Goal: Task Accomplishment & Management: Use online tool/utility

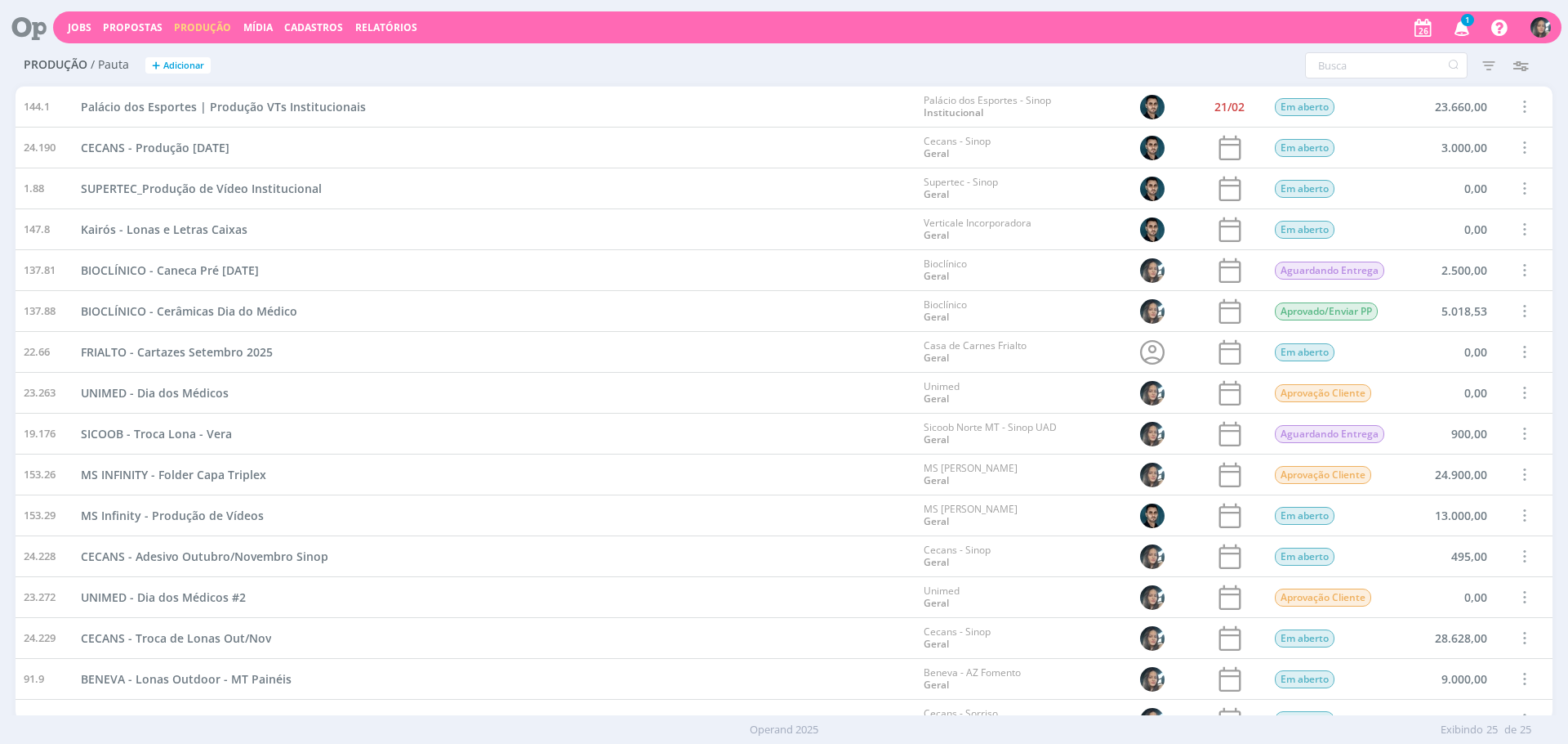
scroll to position [430, 0]
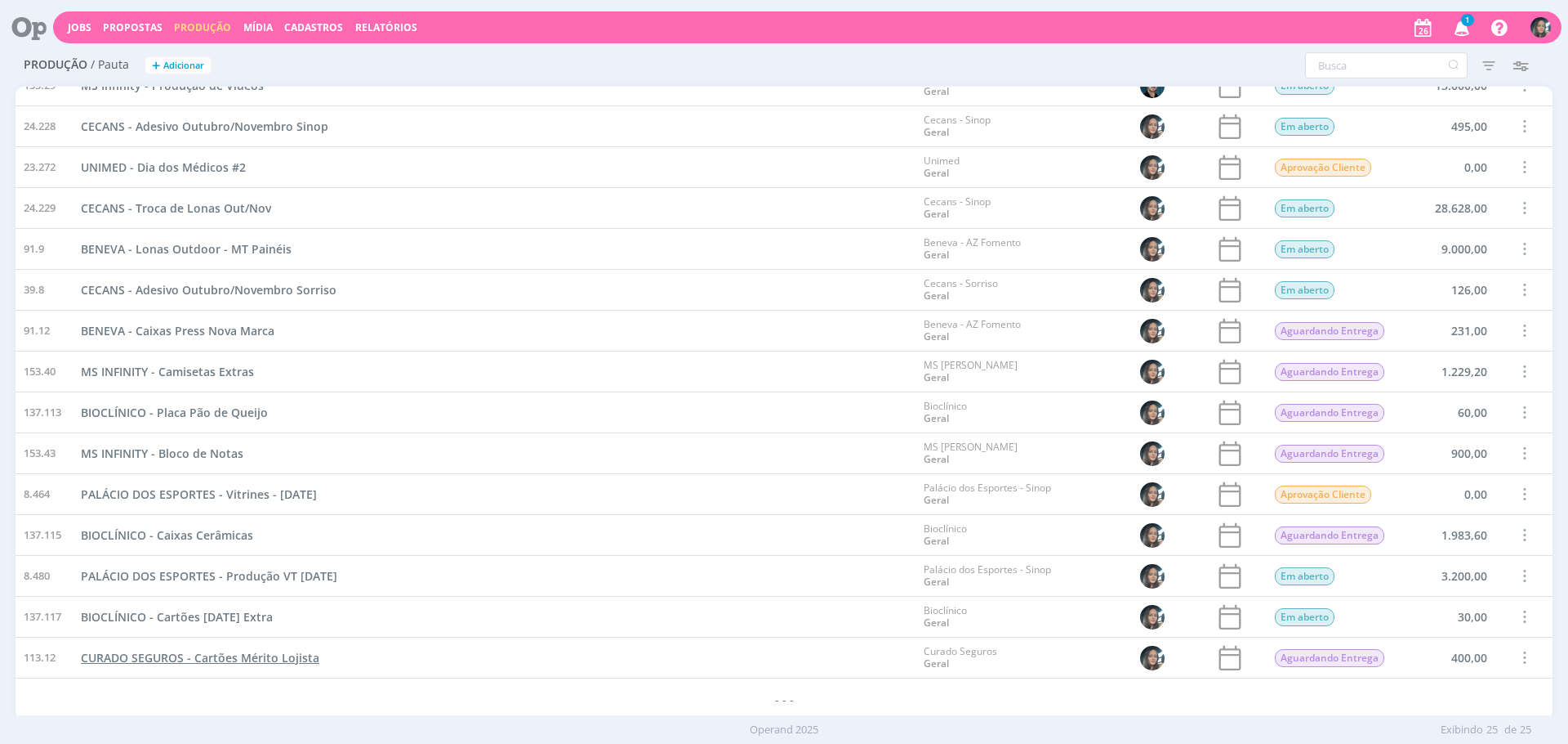
click at [238, 659] on span "CURADO SEGUROS - Cartões Mérito Lojista" at bounding box center [200, 657] width 238 height 15
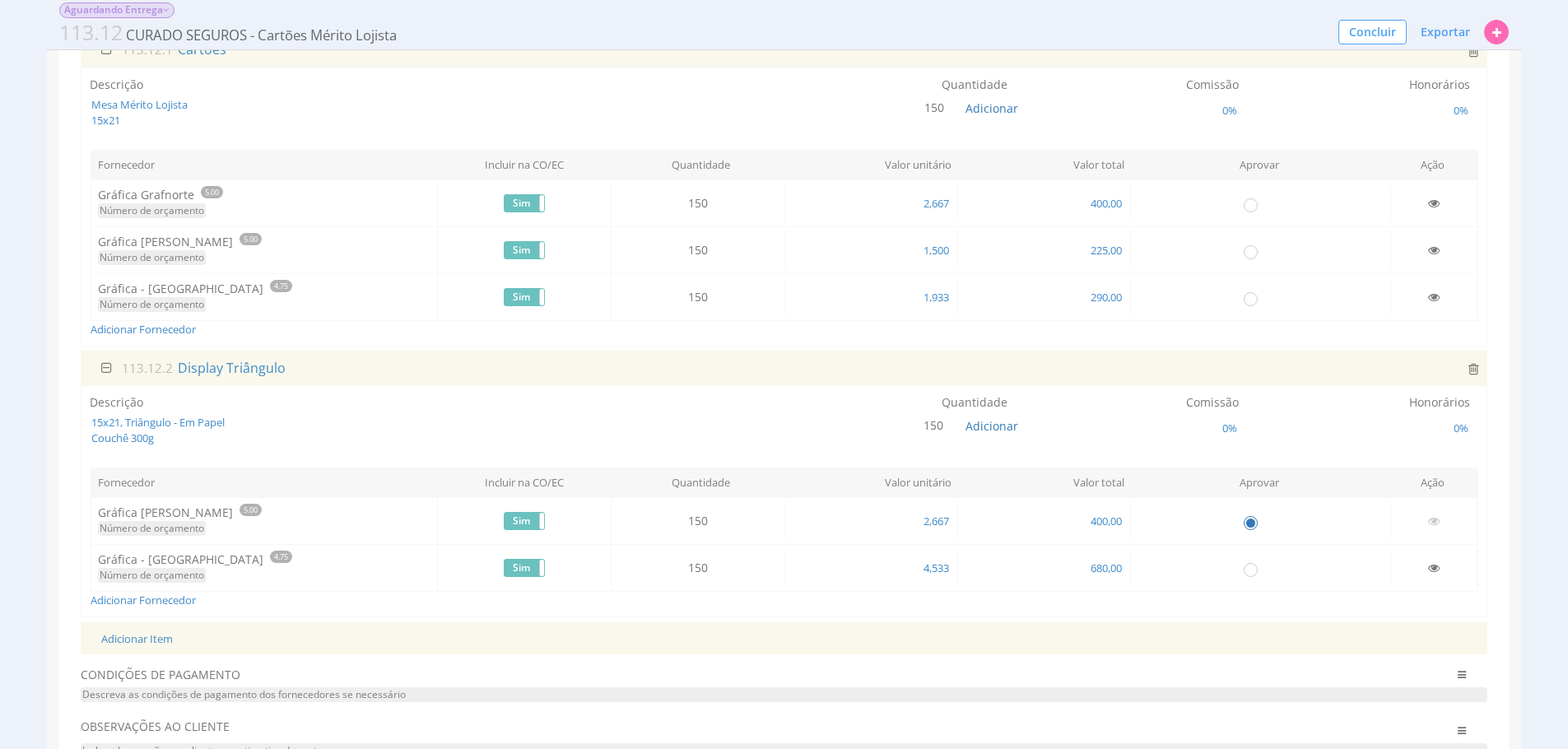
scroll to position [204, 0]
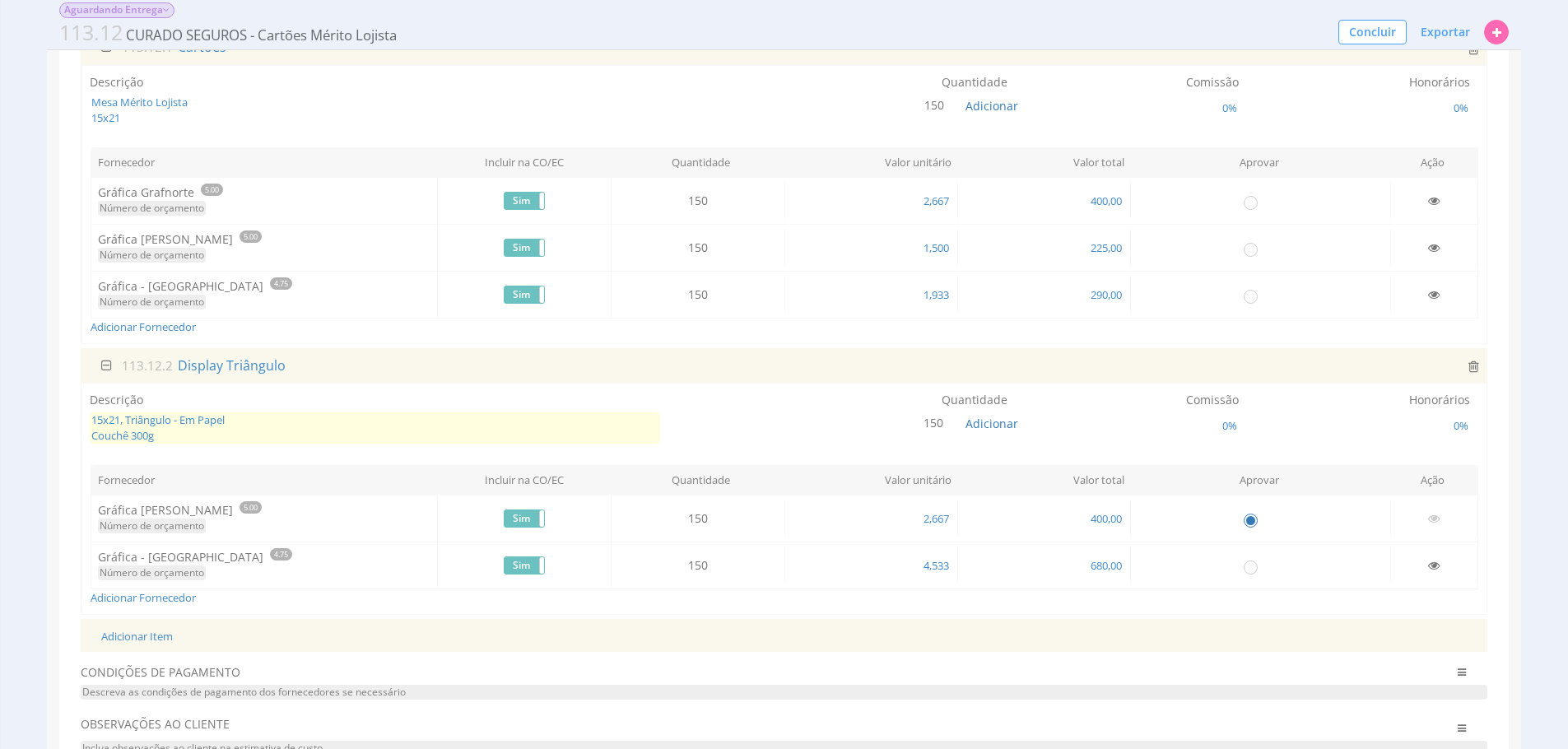
click at [341, 418] on span "15x21, Triângulo - Em Papel Couchê 300g" at bounding box center [375, 427] width 571 height 31
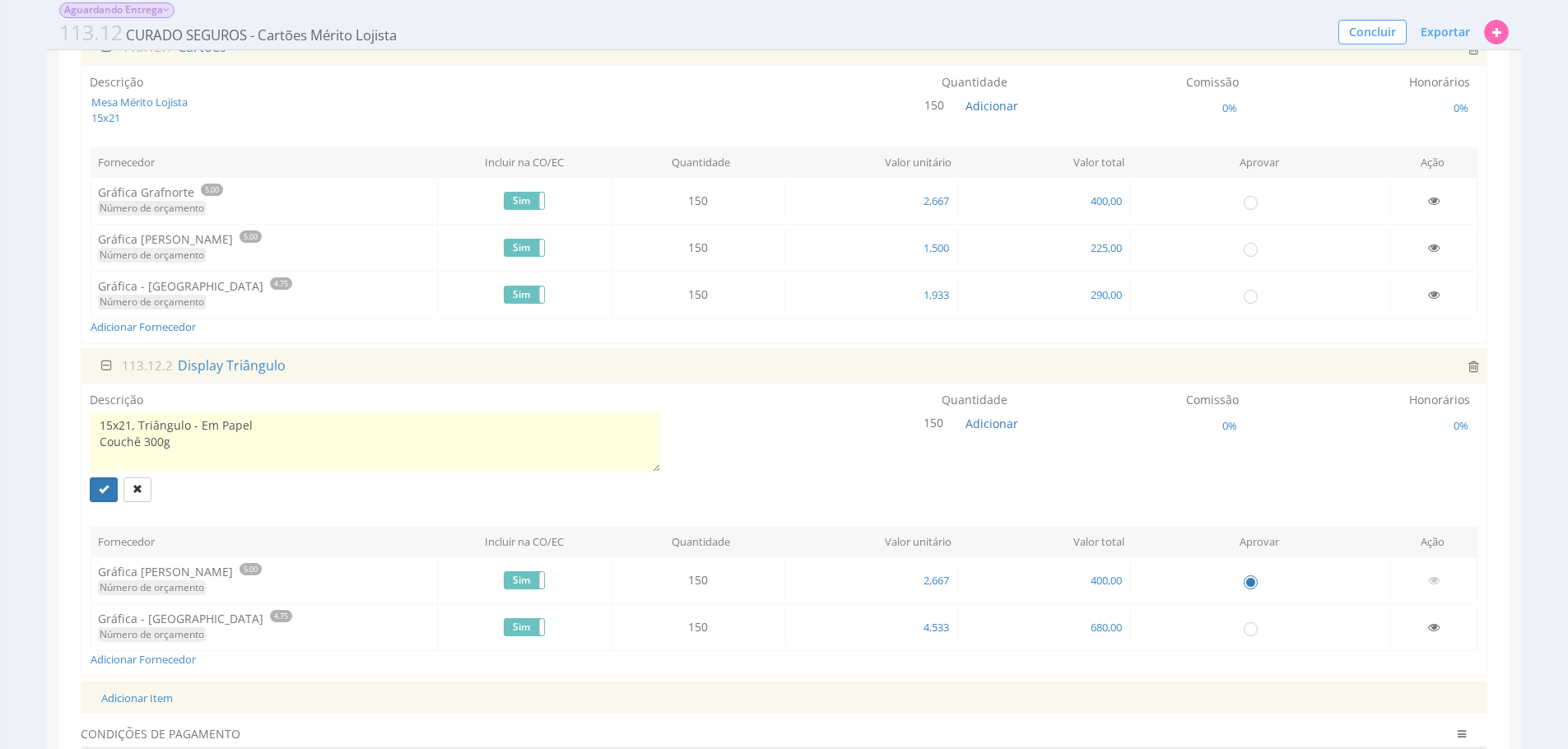
click at [120, 420] on textarea "15x21, Triângulo - Em Papel Couchê 300g" at bounding box center [375, 441] width 571 height 59
click at [124, 425] on textarea "15x21, Triângulo - Em Papel Couchê 300g" at bounding box center [375, 441] width 571 height 59
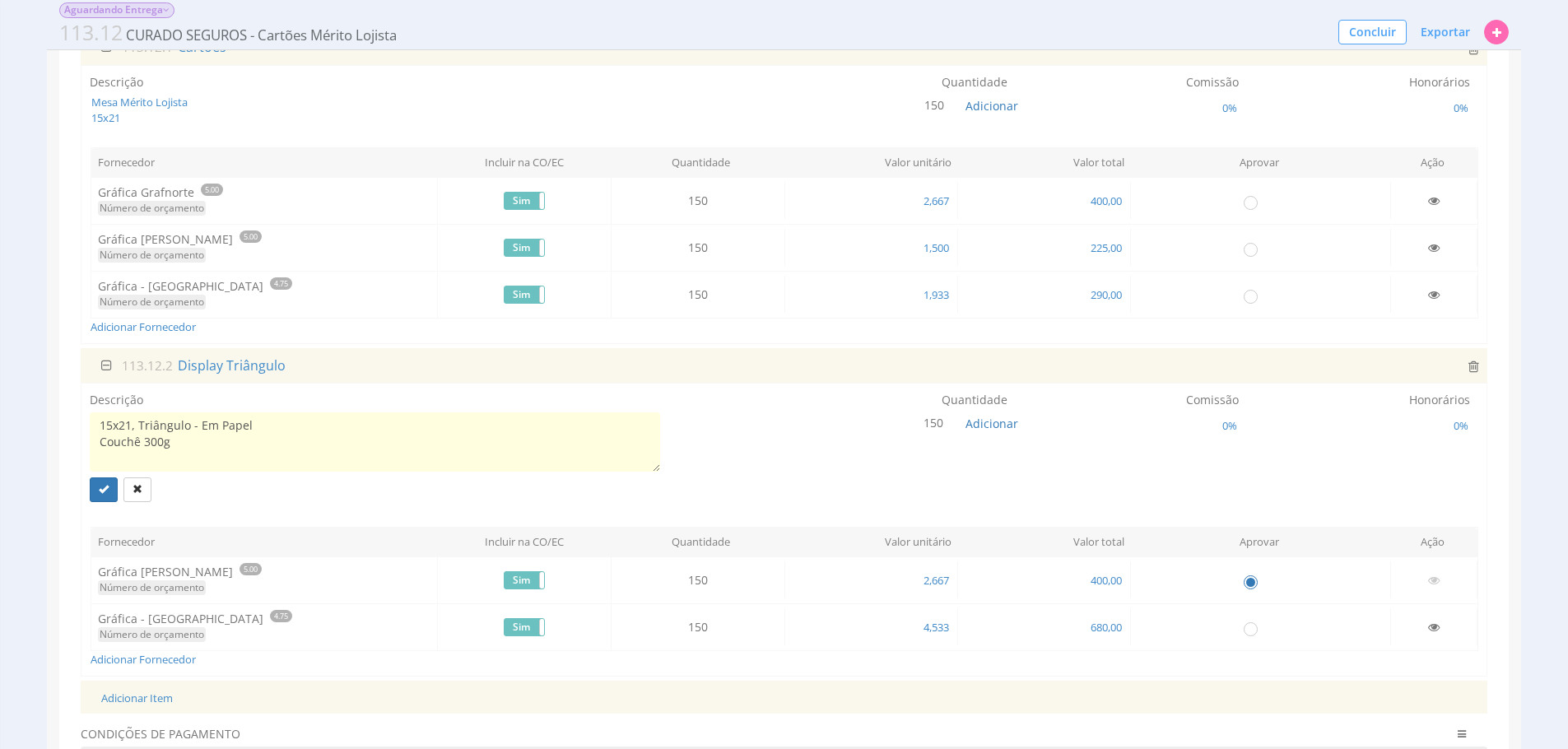
click at [125, 426] on textarea "15x21, Triângulo - Em Papel Couchê 300g" at bounding box center [375, 441] width 571 height 59
click at [128, 426] on textarea "15x21, Triângulo - Em Papel Couchê 300g" at bounding box center [375, 441] width 571 height 59
click at [202, 434] on textarea "15x15, Triângulo - Em Papel Couchê 300g" at bounding box center [375, 441] width 571 height 59
click at [206, 454] on textarea "15x15, Triângulo - Em Papel Couchê 300g" at bounding box center [375, 441] width 571 height 59
type textarea "15x15, Triângulo - Em Papel Couchê 300g"
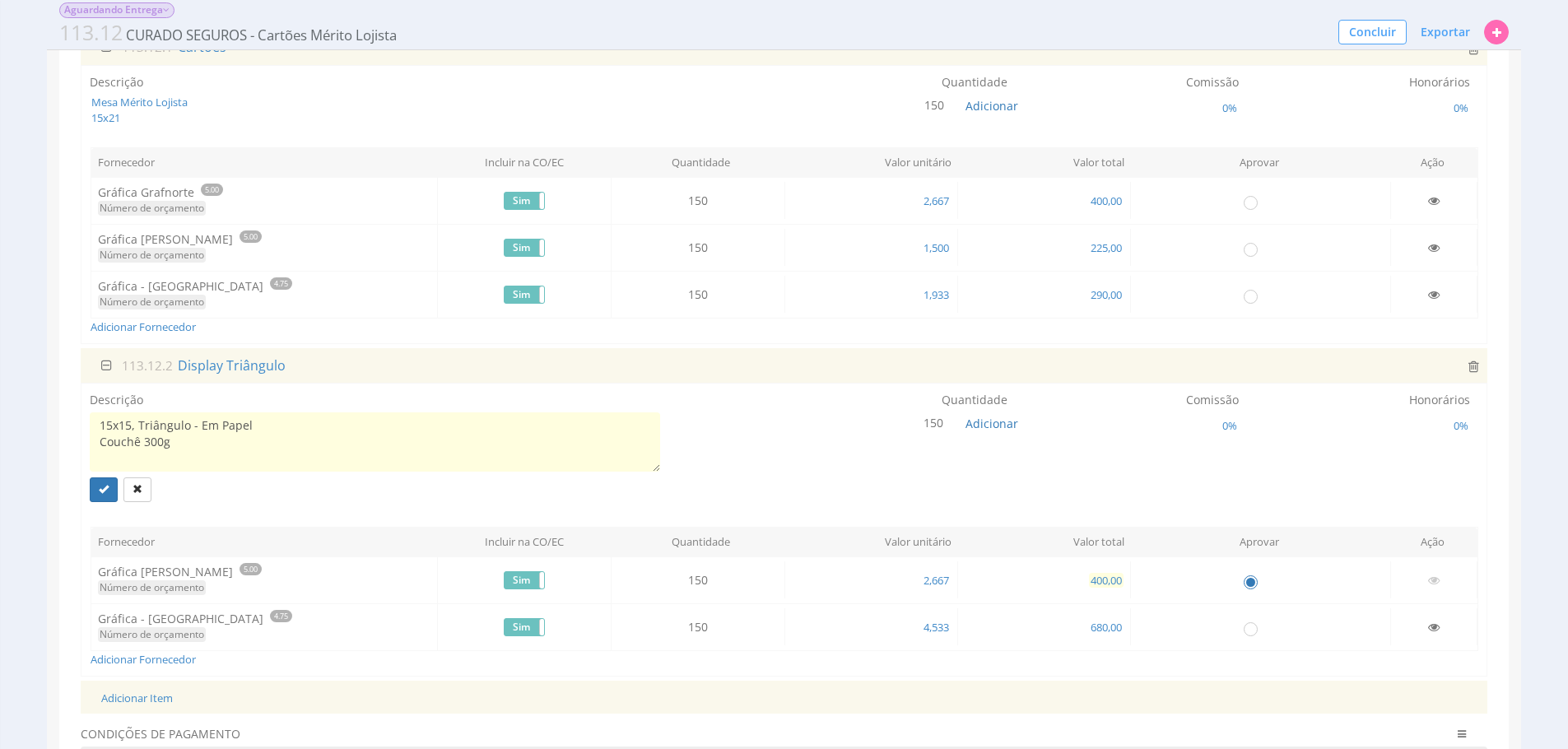
click at [1111, 582] on span "400,00" at bounding box center [1106, 580] width 34 height 14
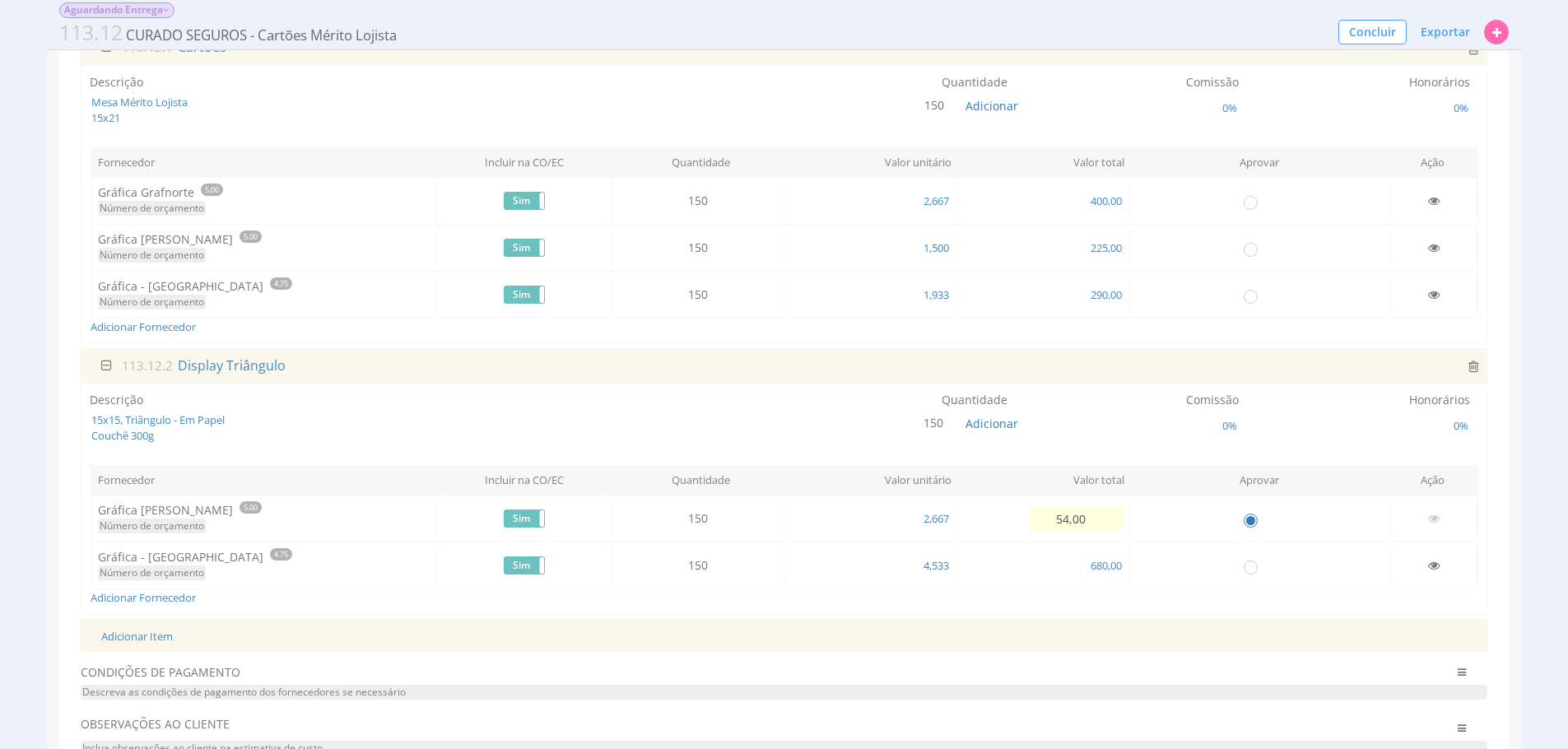
type input "540,00"
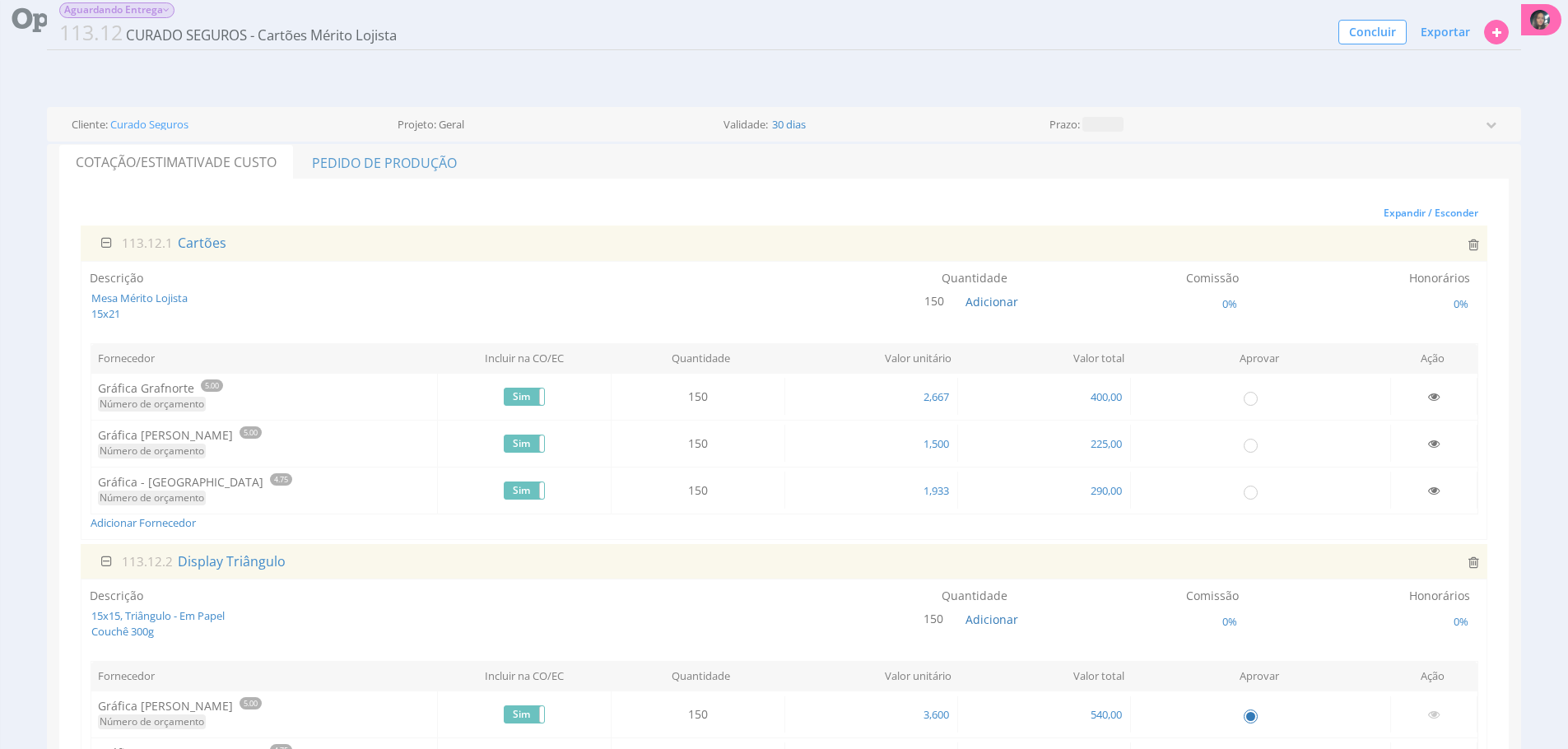
scroll to position [0, 0]
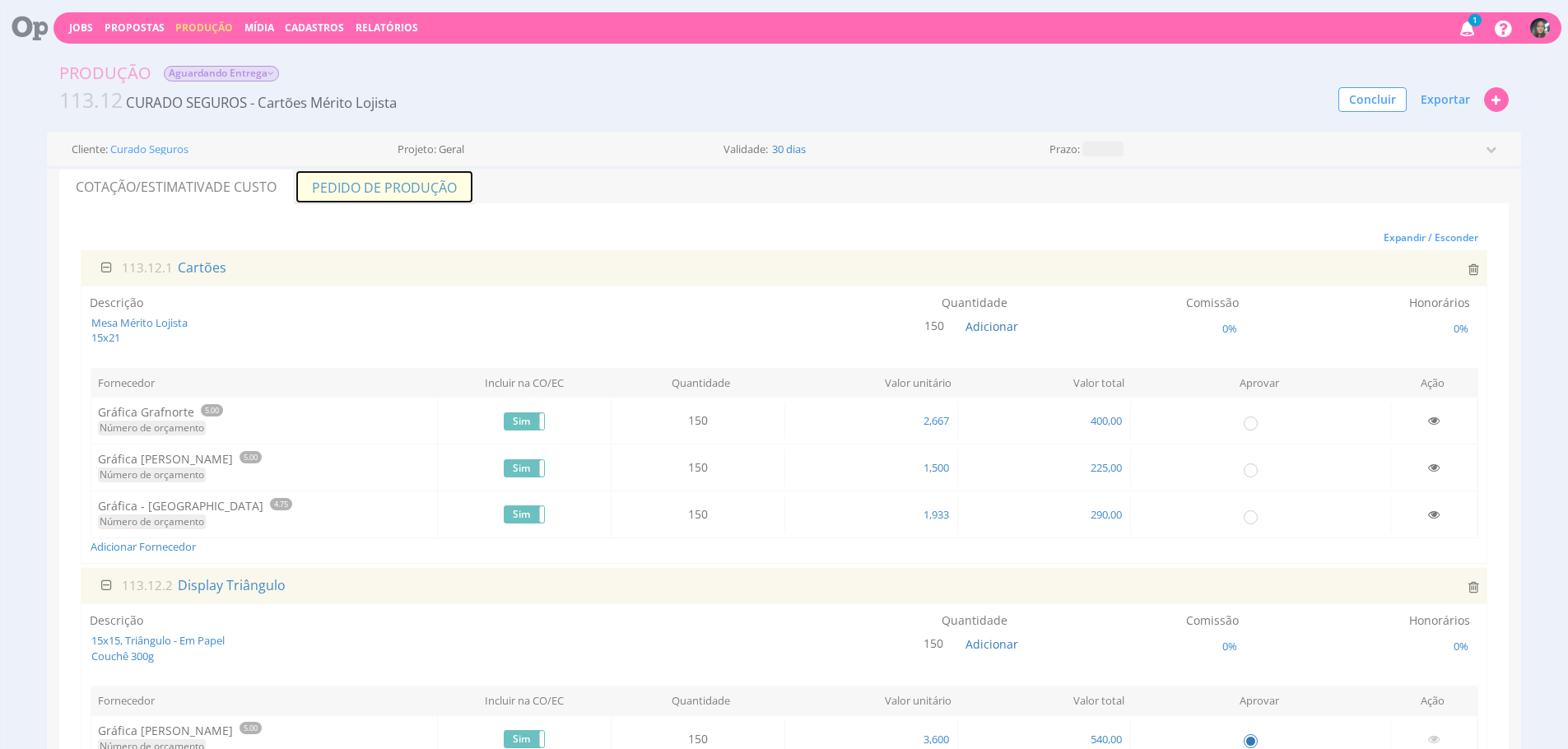
click at [432, 203] on link "Pedido de Produção" at bounding box center [384, 187] width 179 height 34
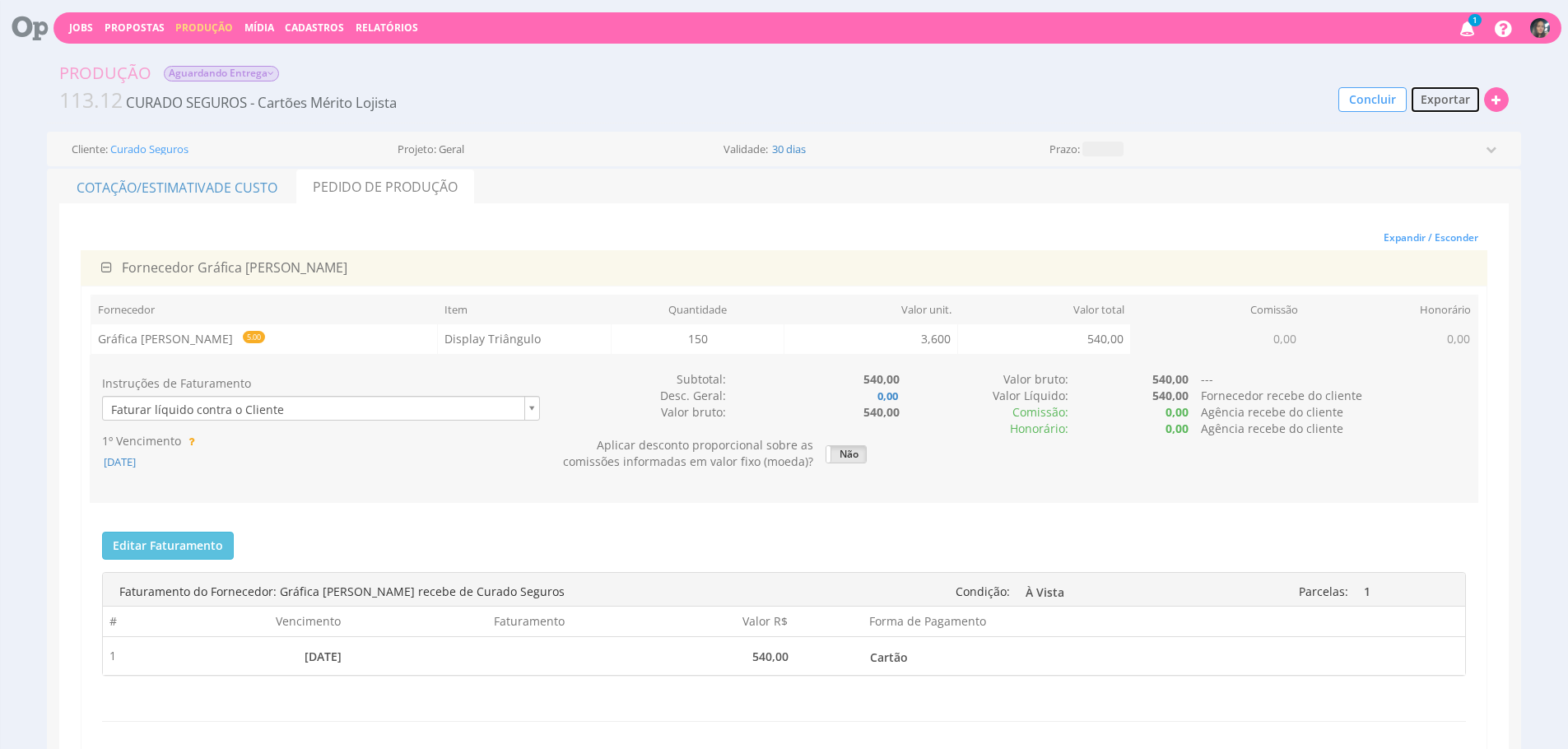
click at [1421, 101] on span "Exportar" at bounding box center [1445, 99] width 50 height 15
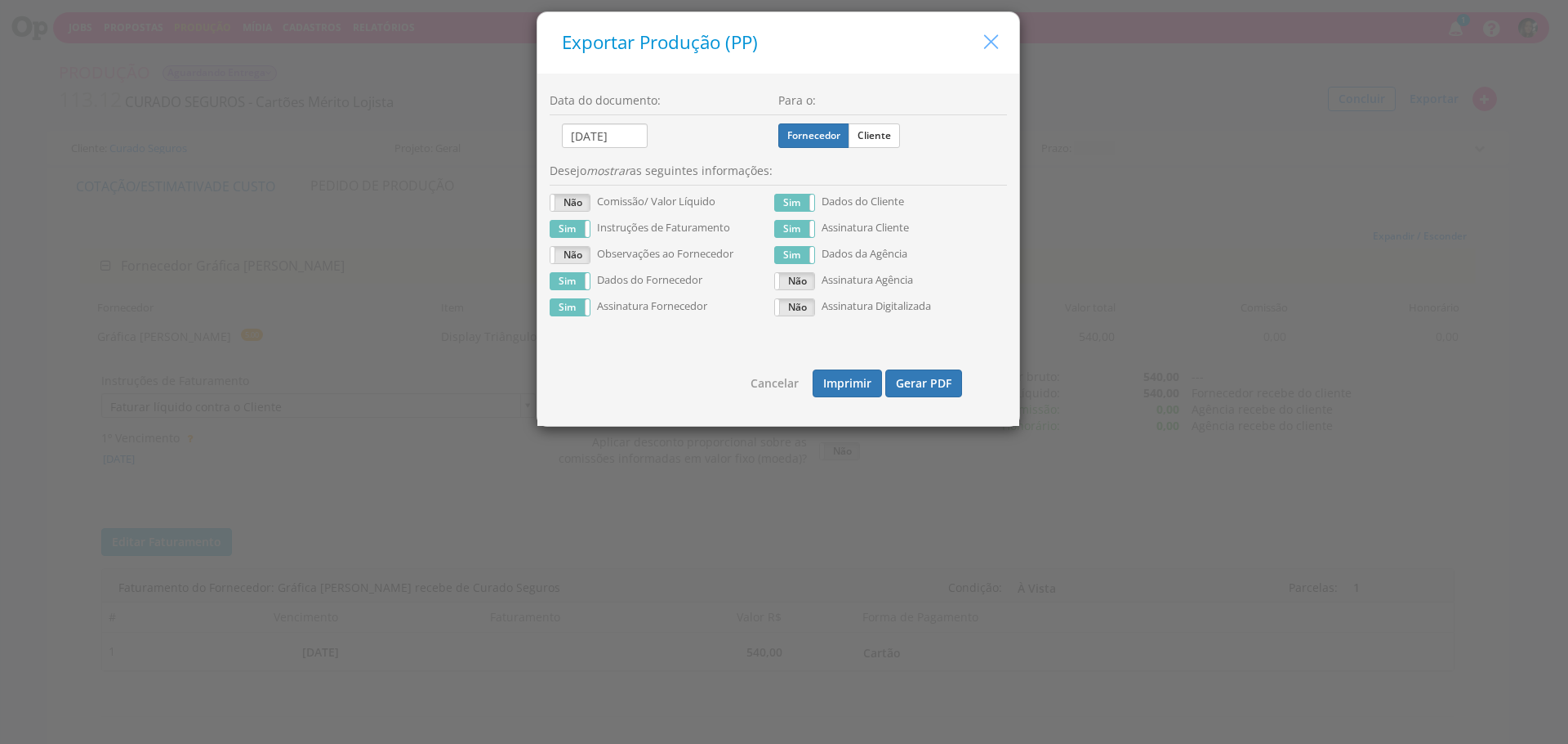
click at [986, 44] on icon "button" at bounding box center [991, 42] width 23 height 23
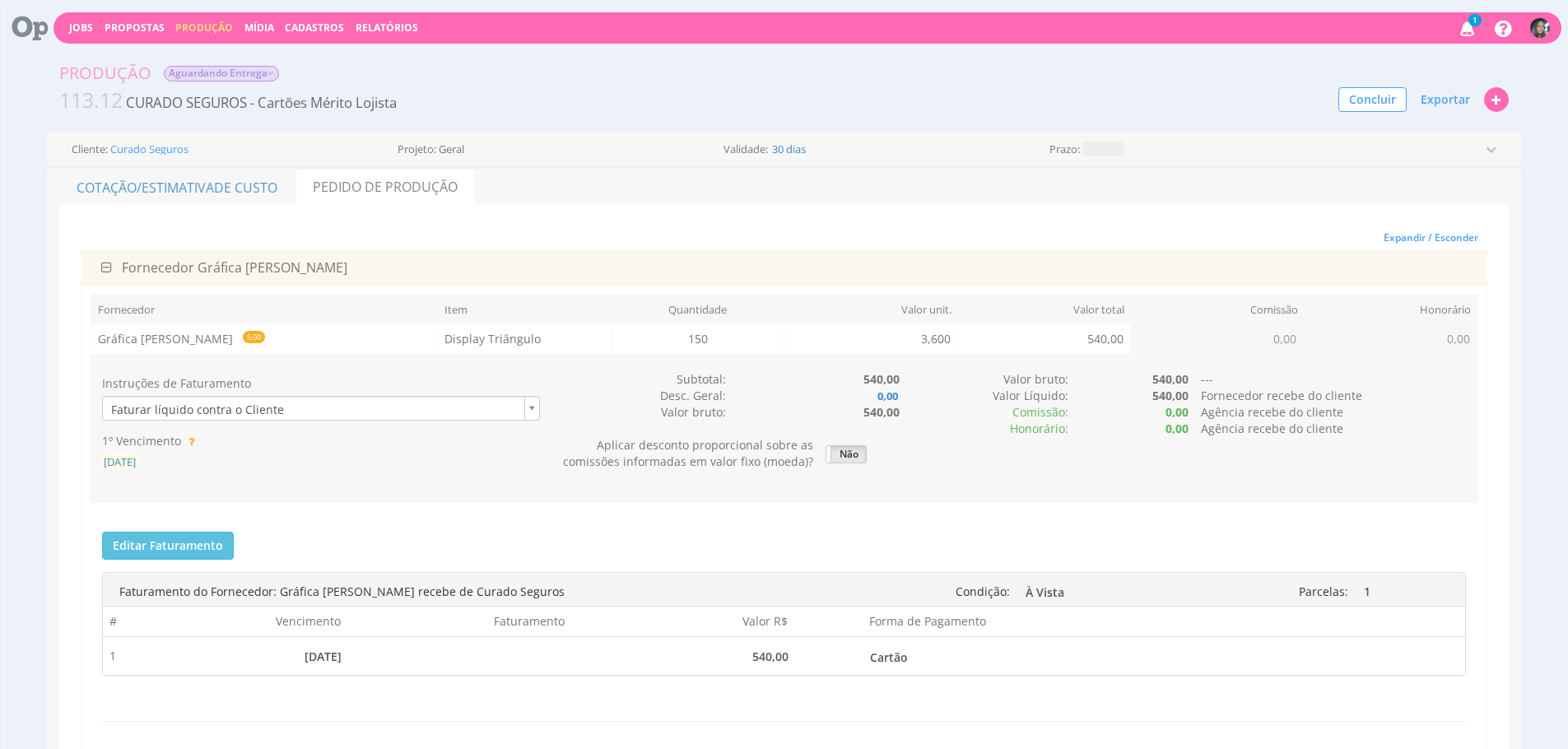
click at [138, 463] on span "29/09/2025" at bounding box center [120, 461] width 35 height 14
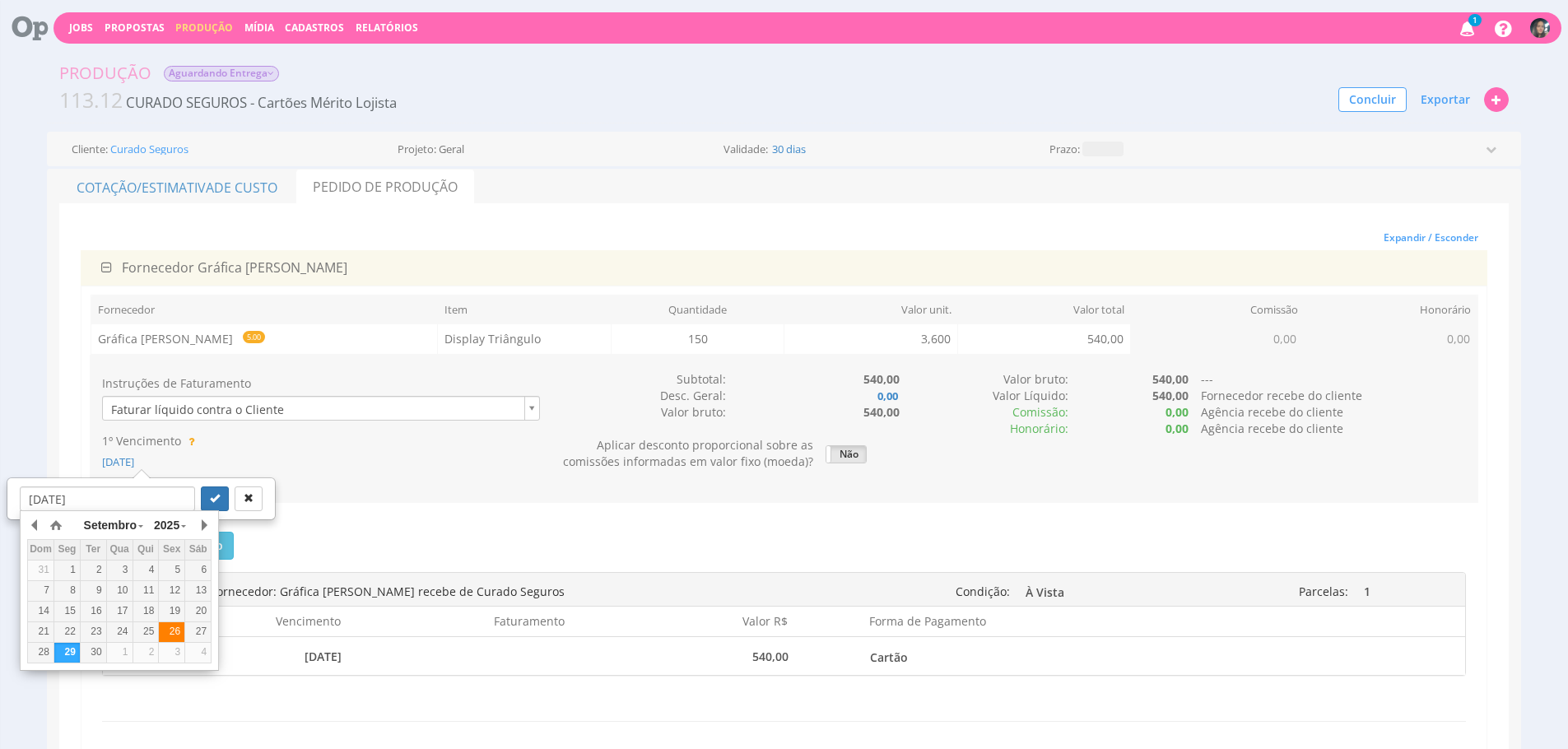
click at [182, 633] on div "26" at bounding box center [171, 630] width 25 height 14
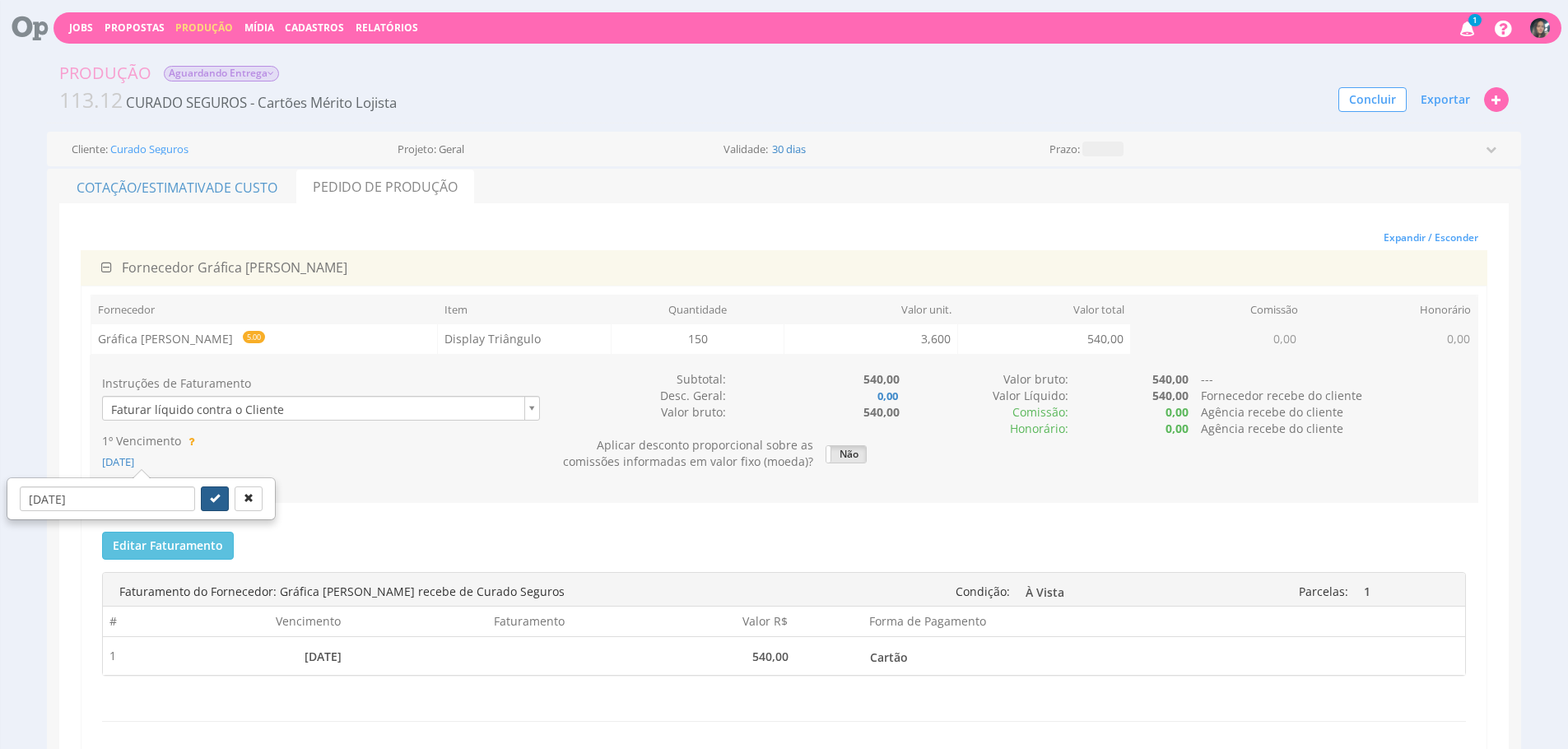
click at [210, 501] on icon "submit" at bounding box center [215, 497] width 10 height 10
type input "26/09/2025"
click at [1460, 103] on span "Exportar" at bounding box center [1445, 99] width 50 height 15
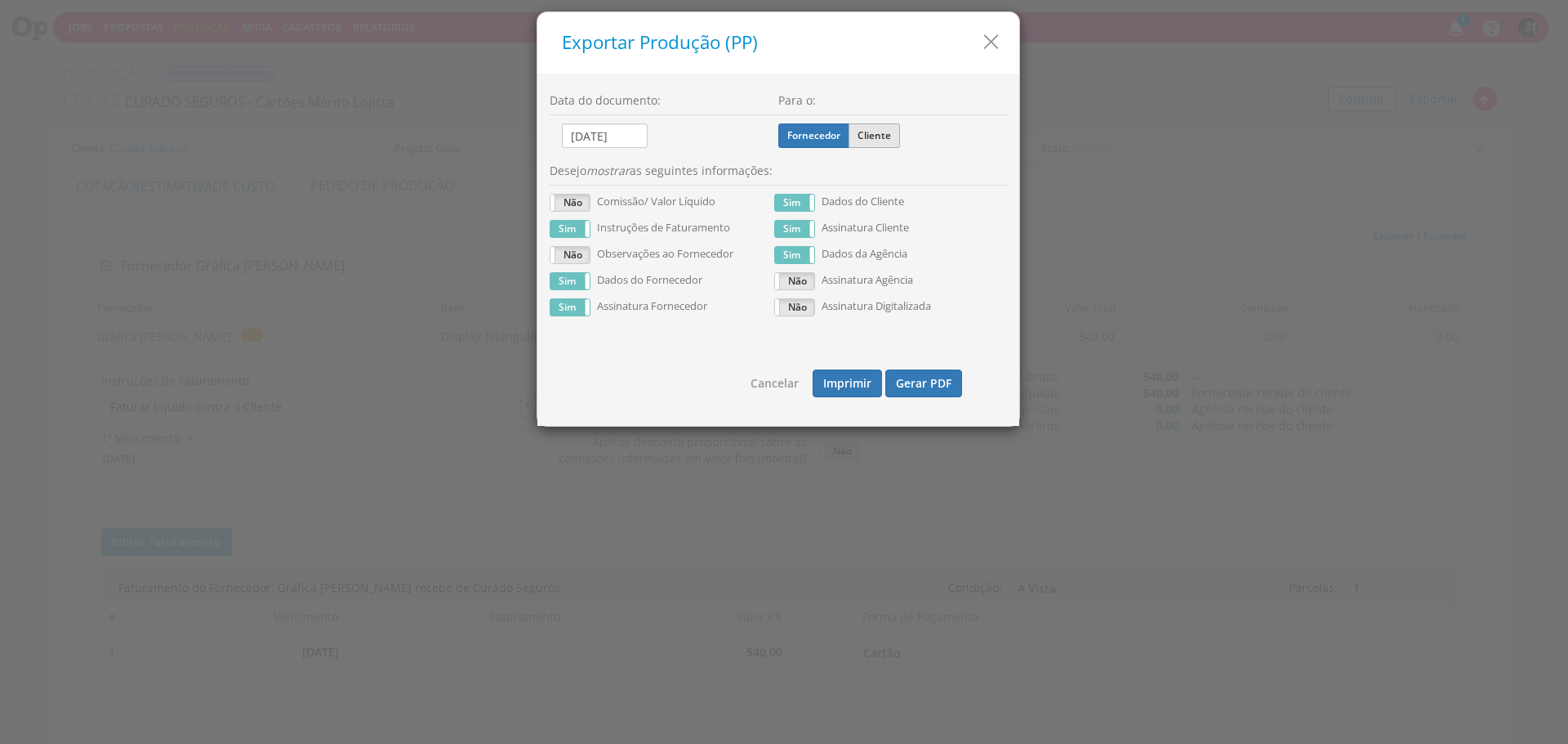
click at [879, 135] on label "Cliente" at bounding box center [874, 135] width 51 height 24
click at [0, 0] on input "Cliente" at bounding box center [0, 0] width 0 height 0
click at [932, 385] on button "Gerar PDF" at bounding box center [923, 383] width 76 height 28
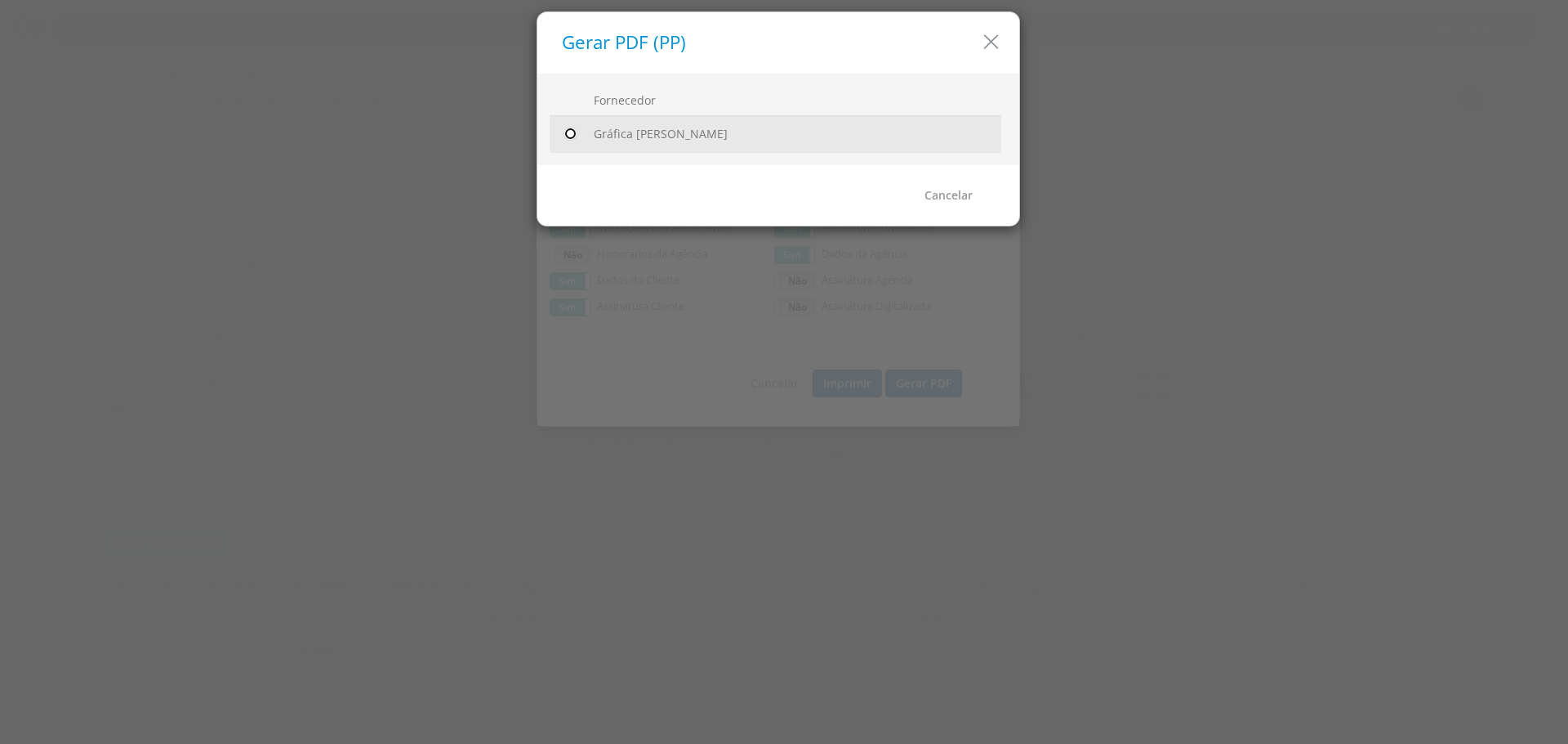
drag, startPoint x: 570, startPoint y: 128, endPoint x: 621, endPoint y: 130, distance: 51.0
click at [570, 129] on input "radio" at bounding box center [570, 134] width 16 height 16
radio input "true"
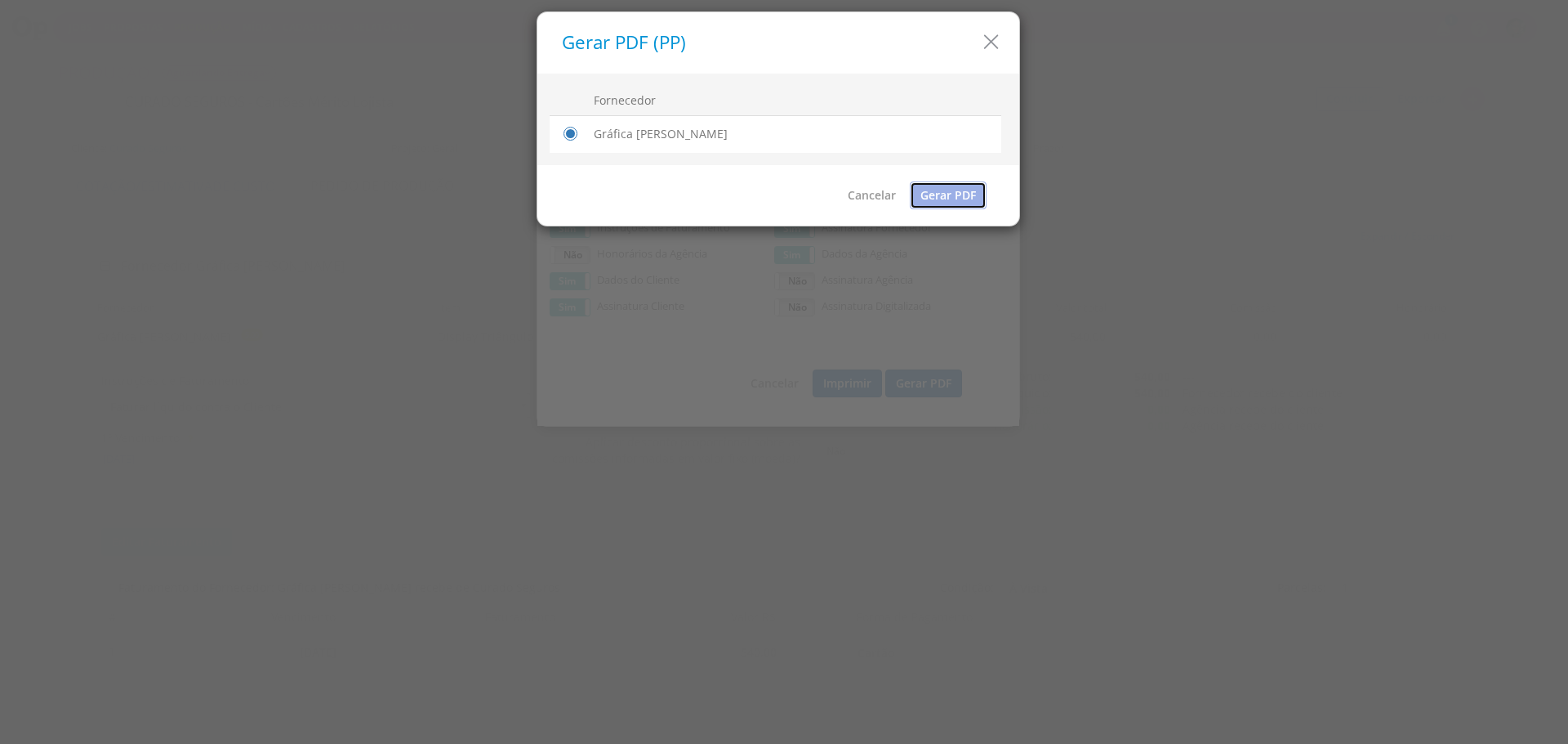
click at [943, 192] on link "Gerar PDF" at bounding box center [948, 195] width 76 height 28
click at [983, 40] on icon "button" at bounding box center [991, 42] width 23 height 23
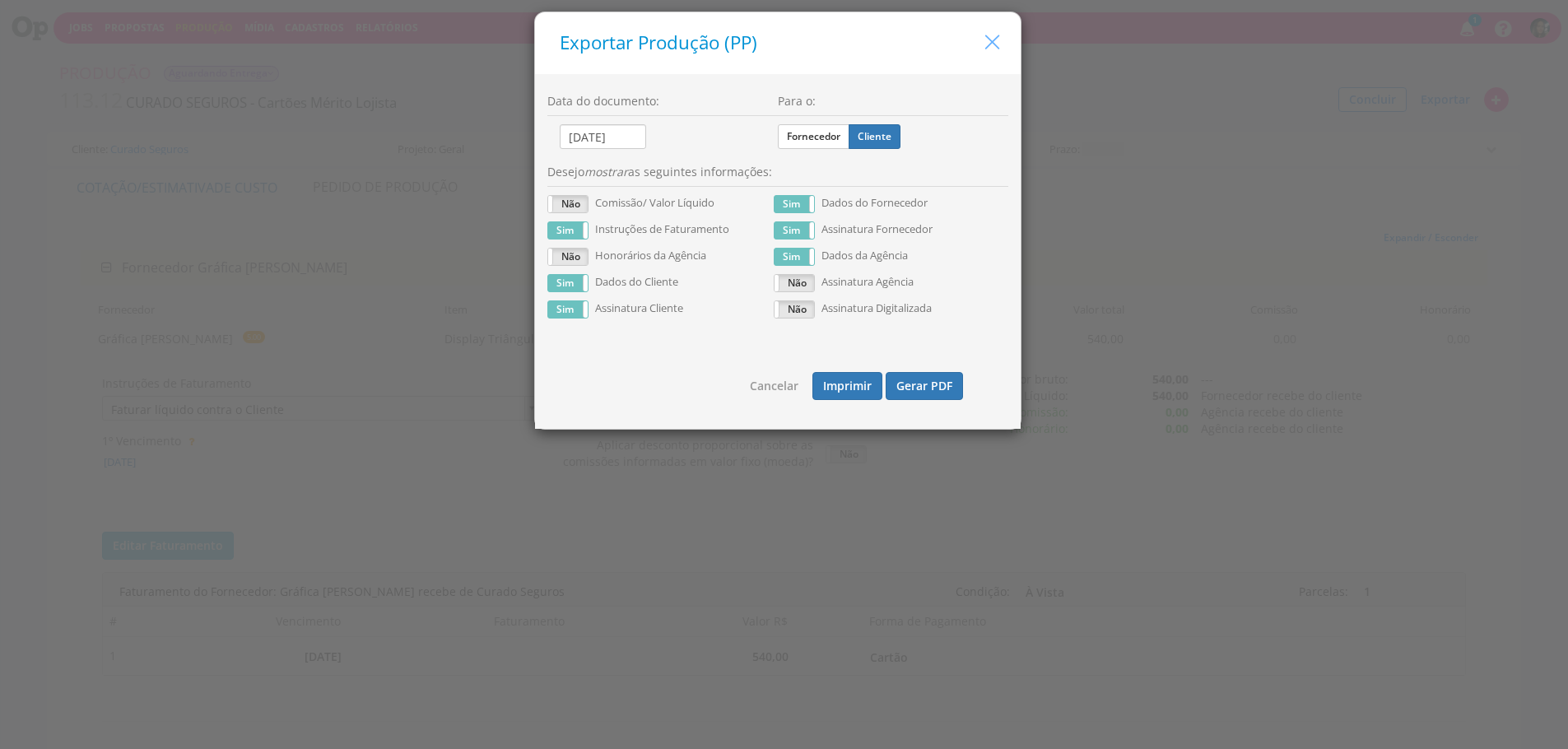
click at [990, 41] on icon "button" at bounding box center [992, 43] width 24 height 24
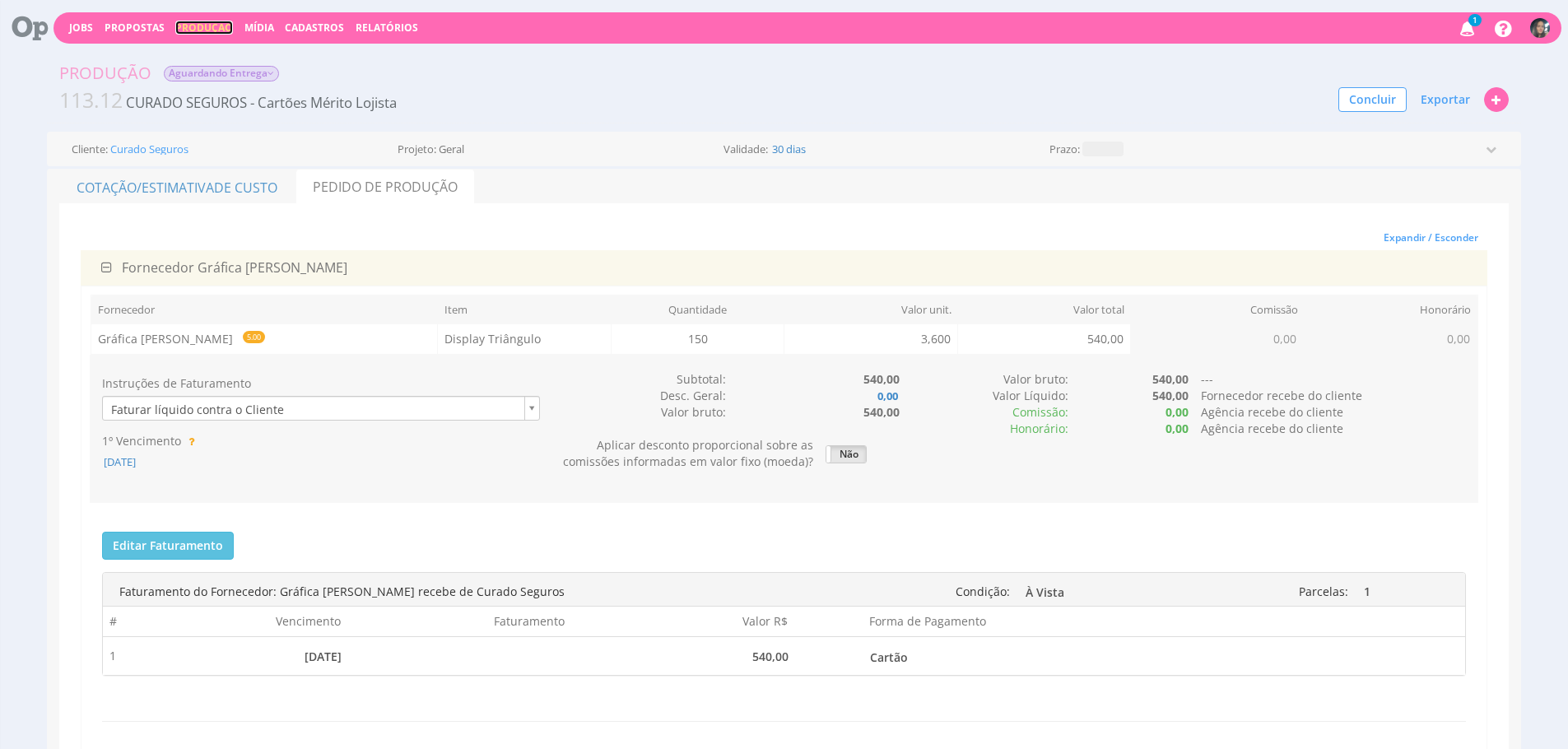
click at [216, 25] on link "Produção" at bounding box center [204, 27] width 58 height 14
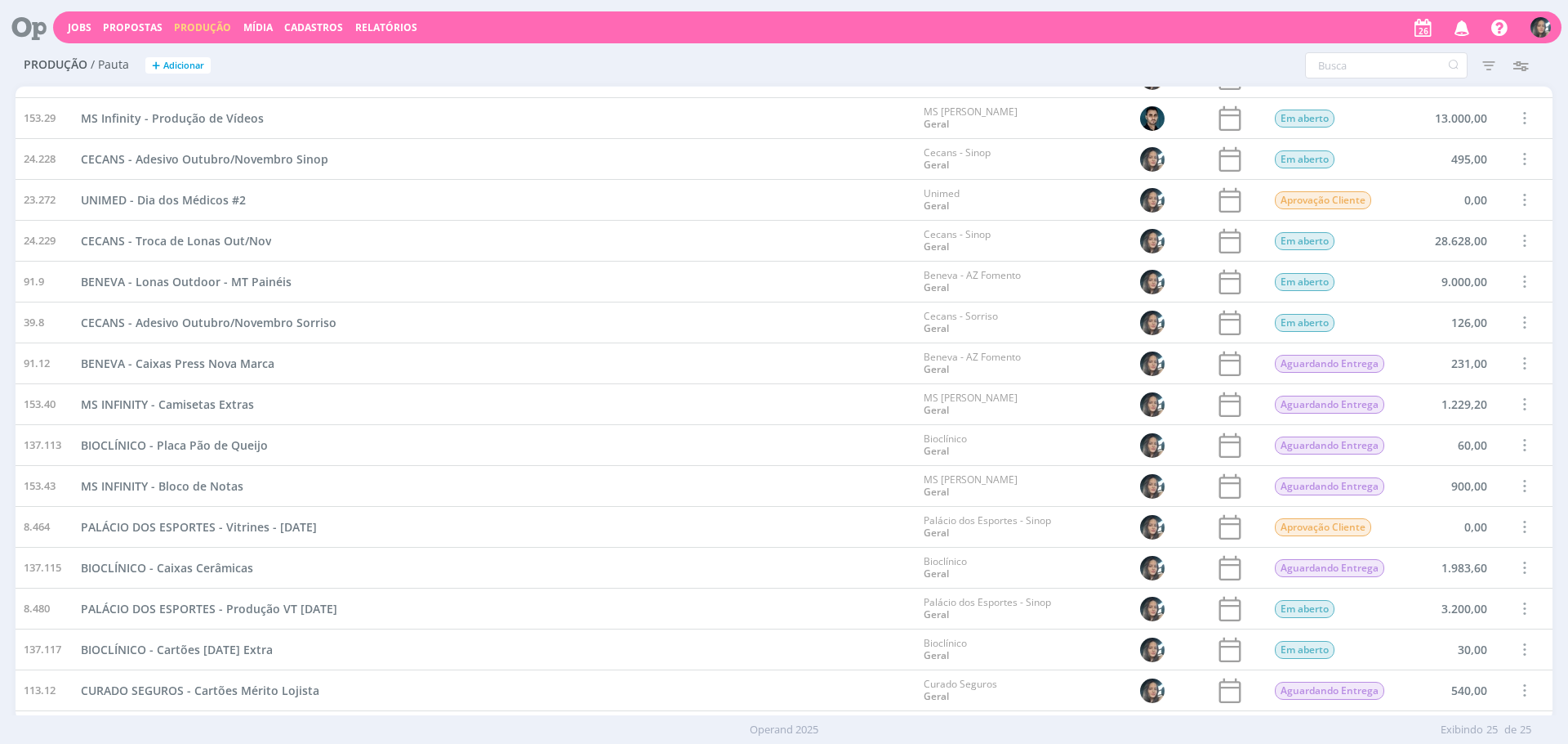
scroll to position [430, 0]
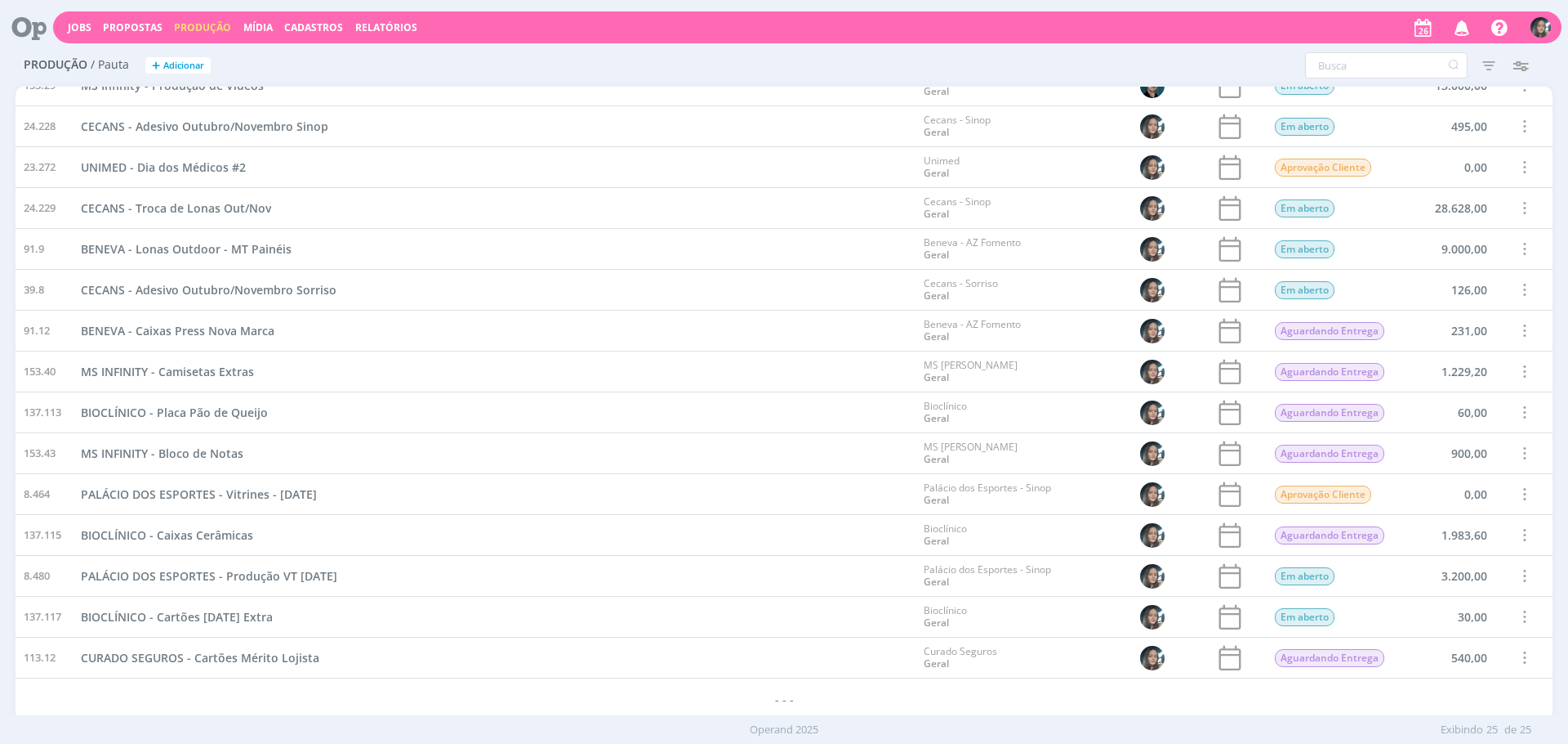
click at [595, 481] on div "PALÁCIO DOS ESPORTES - Vitrines - [DATE]" at bounding box center [494, 494] width 842 height 40
click at [138, 22] on span "Propostas" at bounding box center [132, 27] width 59 height 13
click at [136, 24] on span "Propostas" at bounding box center [132, 27] width 59 height 13
click at [98, 31] on button "Propostas" at bounding box center [132, 28] width 69 height 13
click at [77, 27] on link "Jobs" at bounding box center [79, 27] width 23 height 13
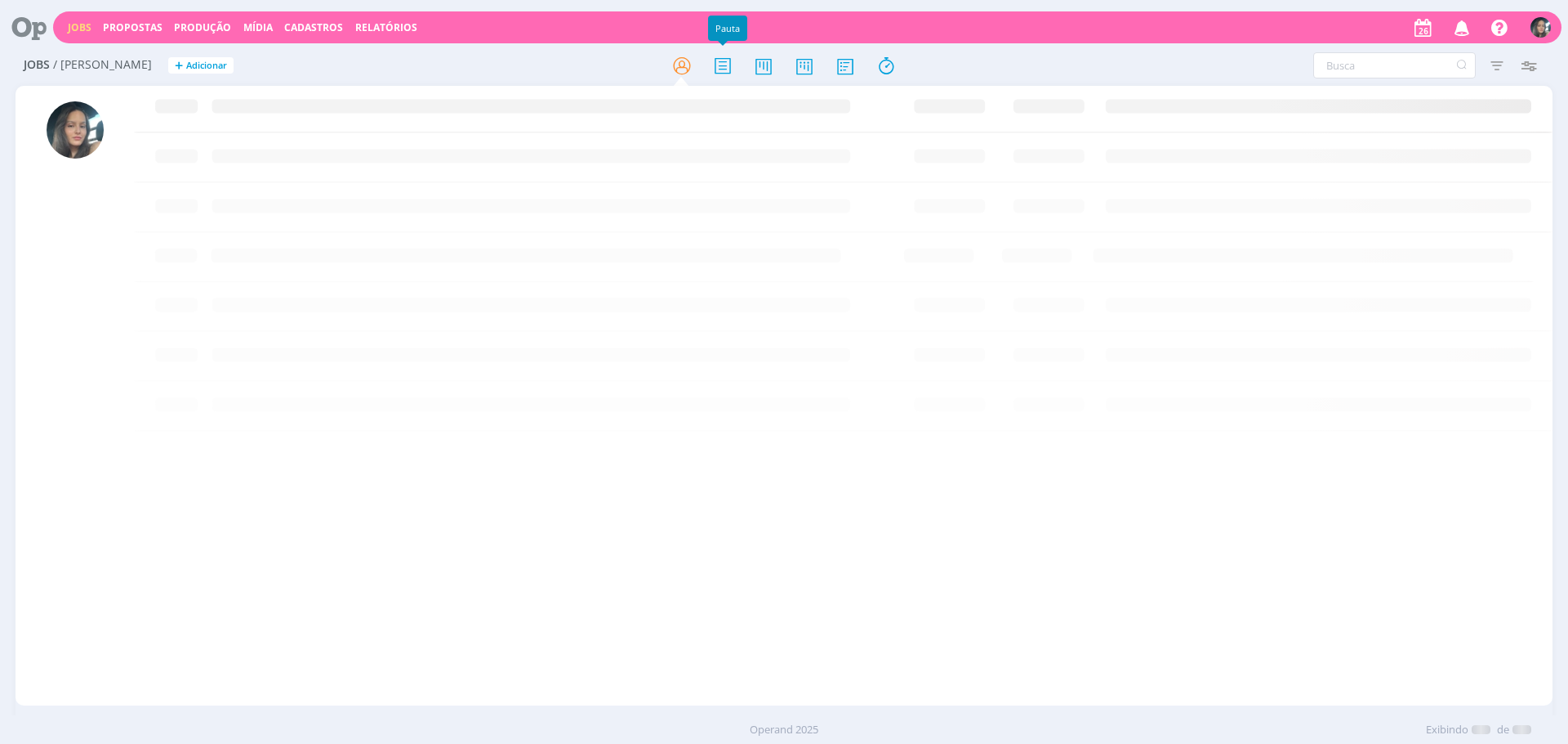
click at [742, 75] on div at bounding box center [784, 65] width 512 height 30
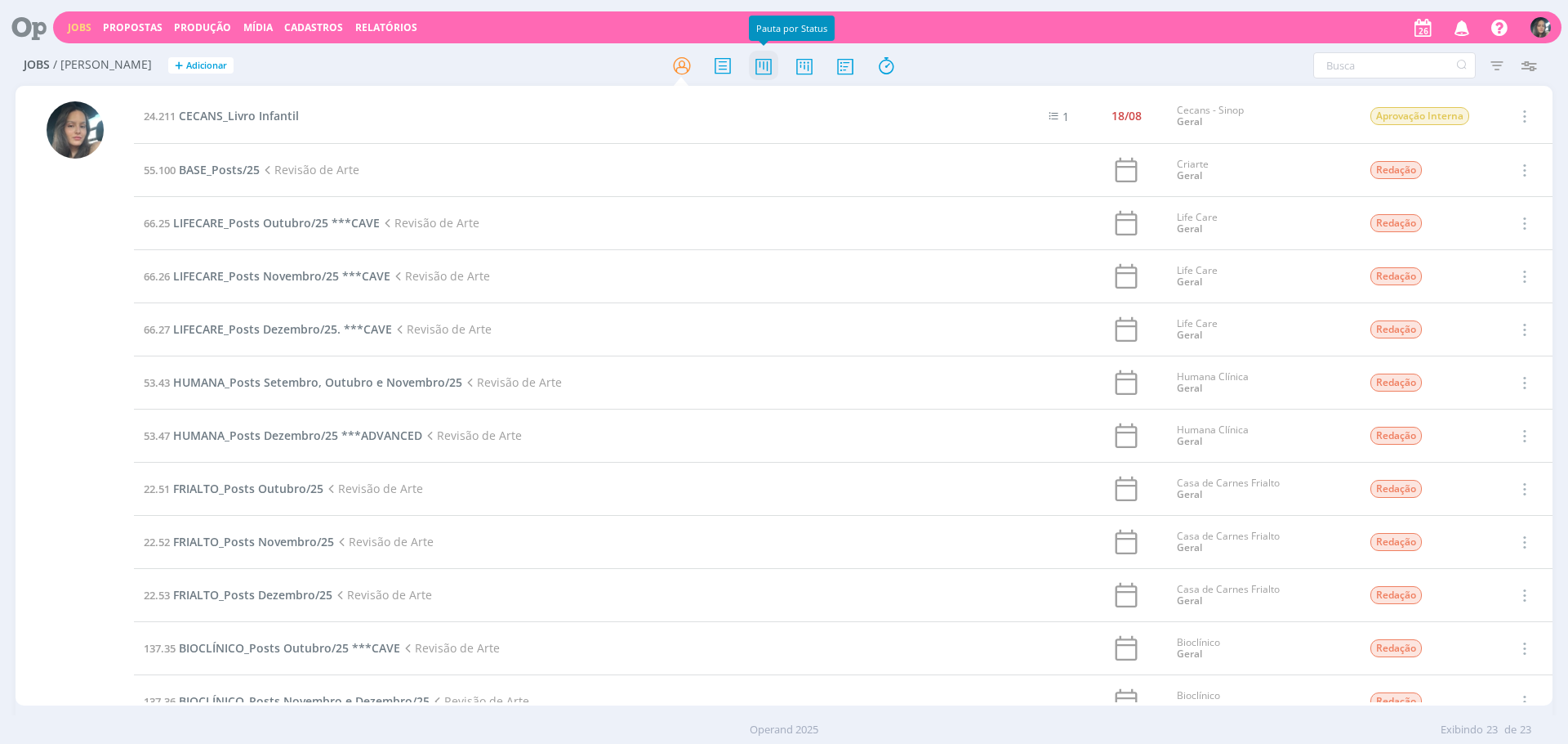
click at [758, 67] on icon at bounding box center [763, 65] width 30 height 31
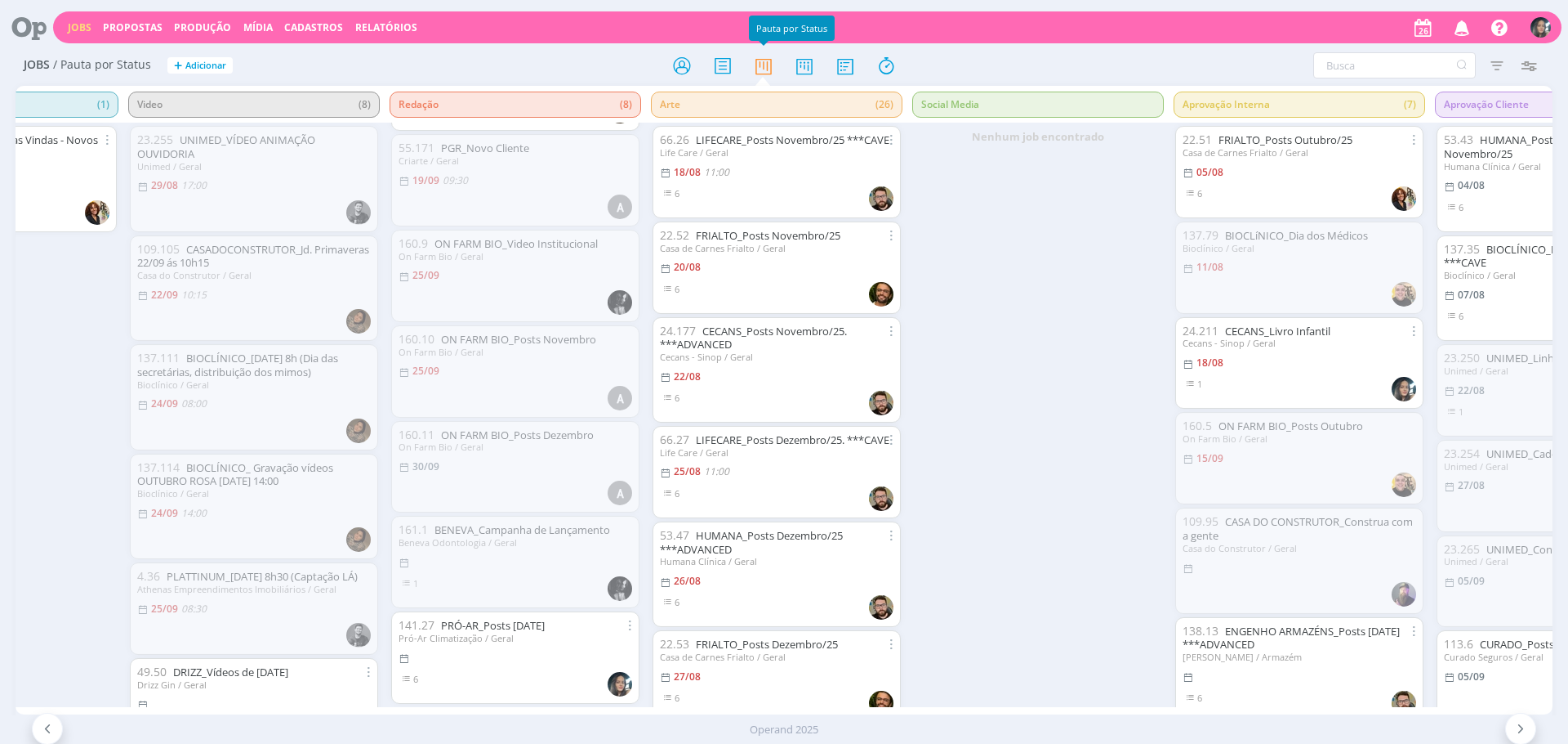
scroll to position [223, 0]
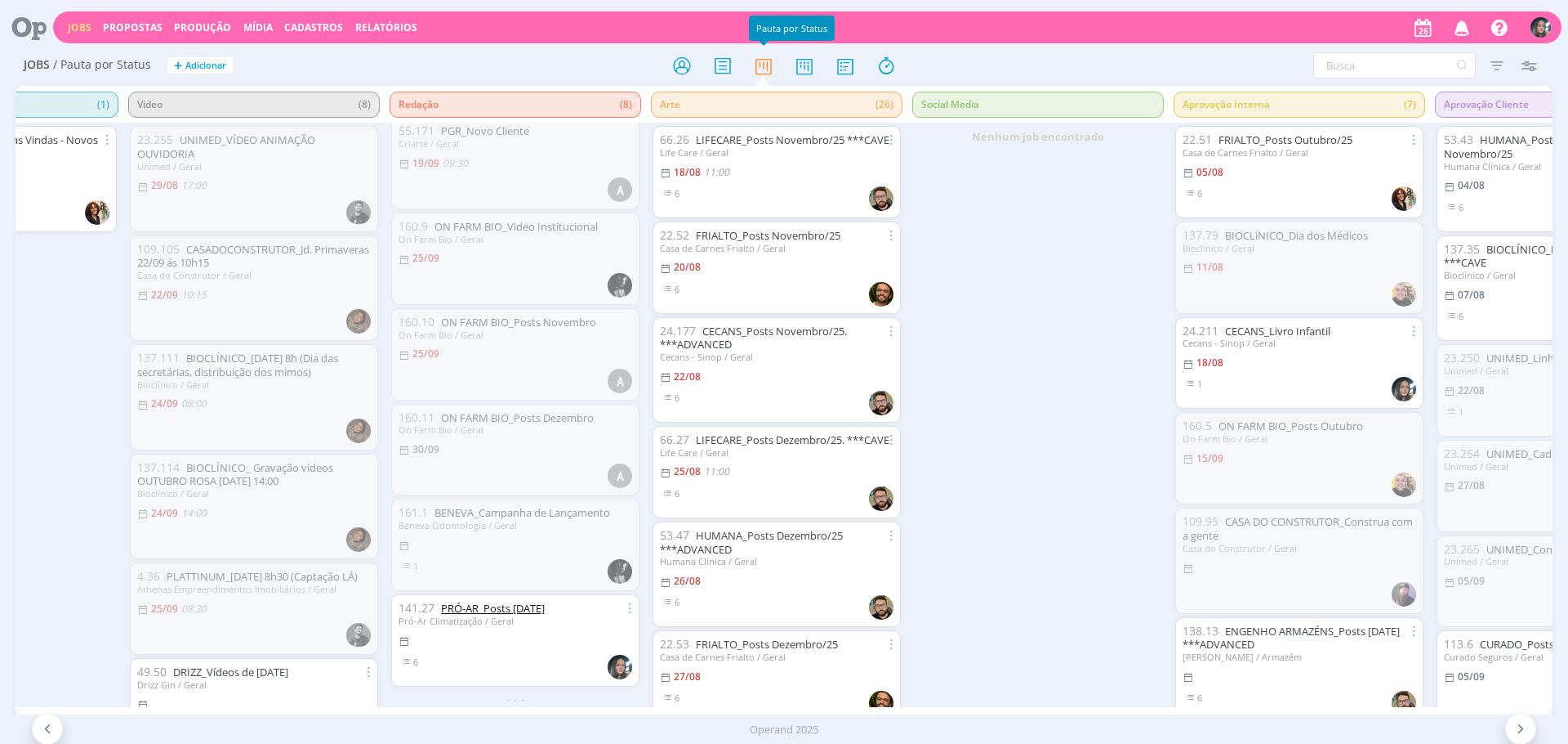
click at [535, 601] on link "PRÓ-AR_Posts Outubro/25" at bounding box center [493, 608] width 103 height 14
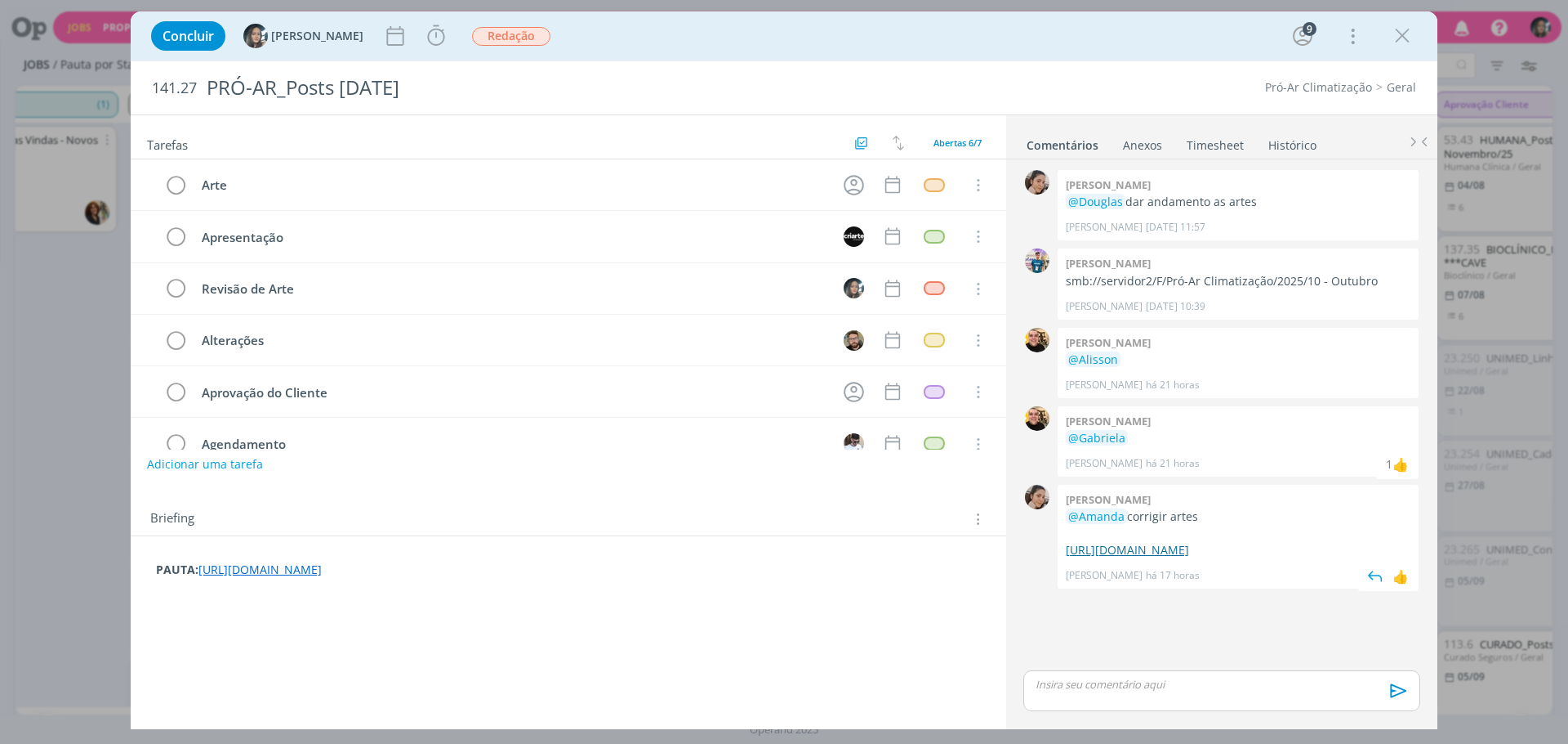
click at [1127, 558] on link "https://docs.google.com/presentation/d/1LzjcM-g_Wj8qoefic-BfncGrOVp34xW4/edit?u…" at bounding box center [1127, 549] width 123 height 15
